Goal: Task Accomplishment & Management: Complete application form

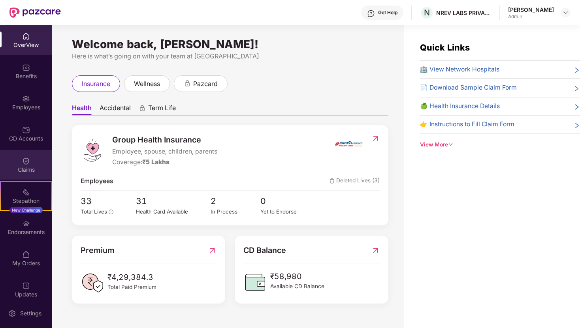
click at [31, 157] on div "Claims" at bounding box center [26, 165] width 52 height 30
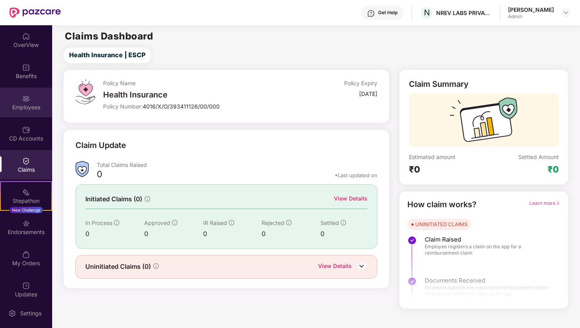
click at [15, 102] on div "Employees" at bounding box center [26, 103] width 52 height 30
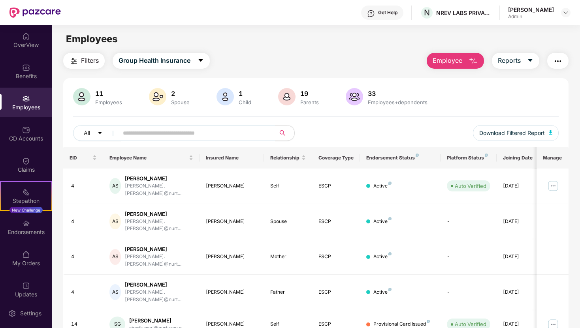
click at [461, 58] on span "Employee" at bounding box center [448, 61] width 30 height 10
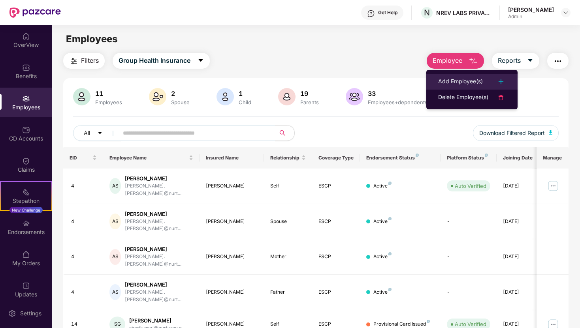
click at [468, 80] on div "Add Employee(s)" at bounding box center [460, 81] width 45 height 9
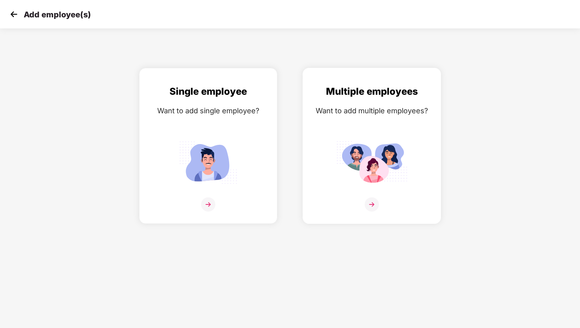
click at [394, 130] on div "Multiple employees Want to add multiple employees?" at bounding box center [372, 152] width 122 height 137
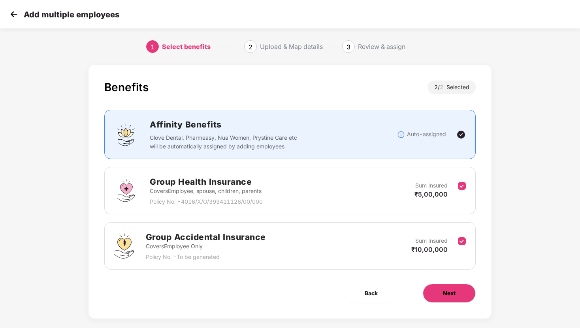
click at [441, 296] on button "Next" at bounding box center [449, 293] width 53 height 19
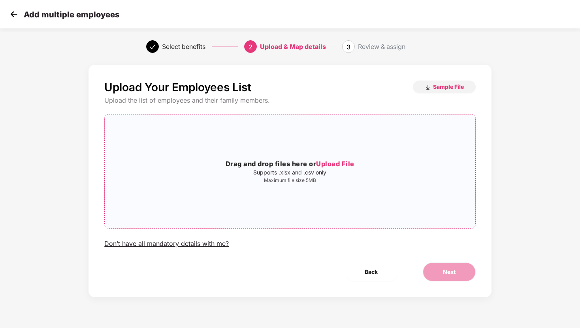
click at [337, 150] on div "Drag and drop files here or Upload File Supports .xlsx and .csv only Maximum fi…" at bounding box center [290, 171] width 370 height 101
click at [457, 92] on button "Sample File" at bounding box center [444, 87] width 63 height 13
click at [362, 22] on div "Add multiple employees" at bounding box center [290, 14] width 580 height 28
click at [344, 162] on span "Upload File" at bounding box center [335, 164] width 38 height 8
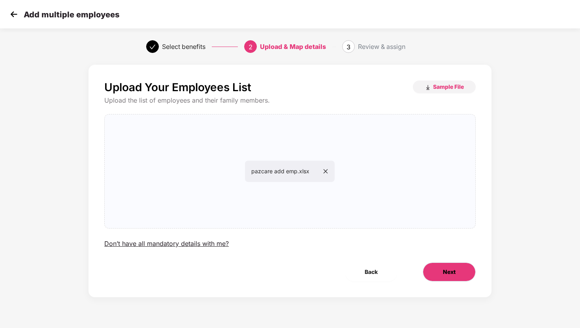
click at [457, 276] on button "Next" at bounding box center [449, 272] width 53 height 19
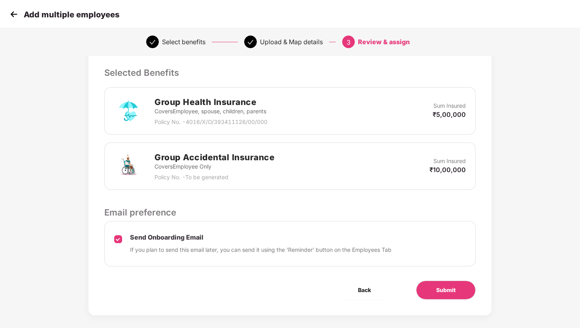
scroll to position [167, 0]
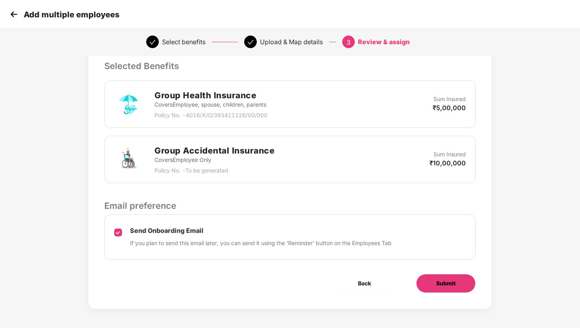
click at [463, 288] on button "Submit" at bounding box center [446, 283] width 60 height 19
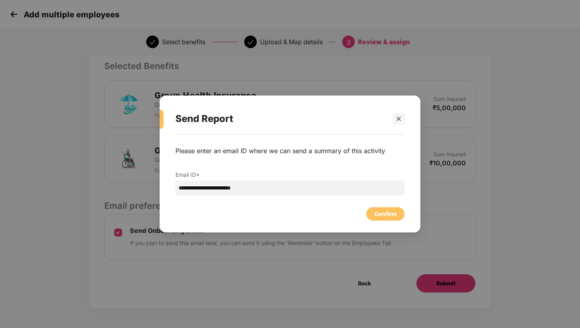
scroll to position [0, 0]
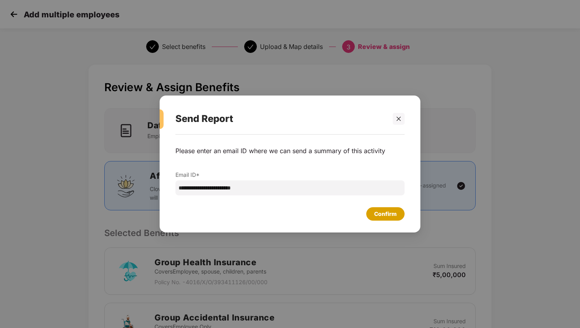
click at [377, 219] on div "Confirm" at bounding box center [385, 213] width 38 height 13
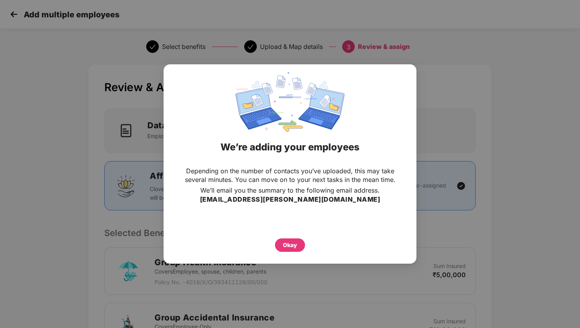
click at [290, 235] on div "Okay" at bounding box center [289, 243] width 221 height 17
click at [290, 240] on div "Okay" at bounding box center [290, 245] width 30 height 13
